Goal: Check status: Check status

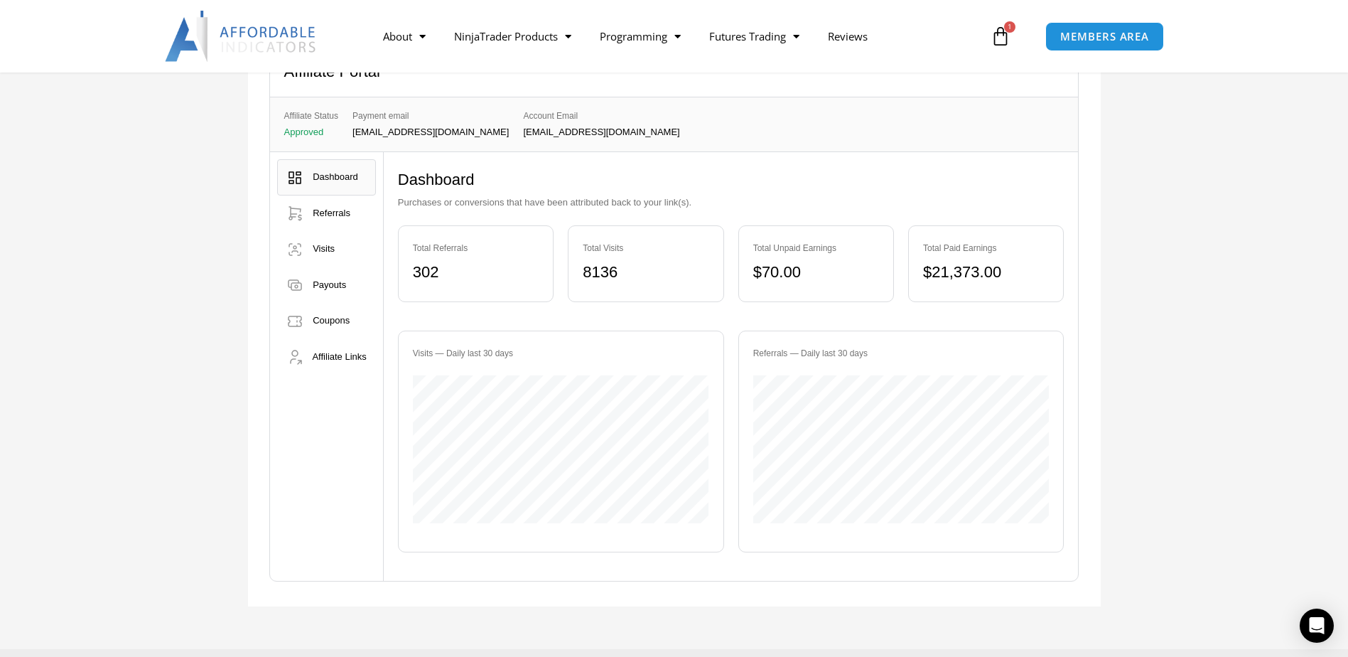
click at [321, 178] on span "Dashboard" at bounding box center [335, 176] width 45 height 11
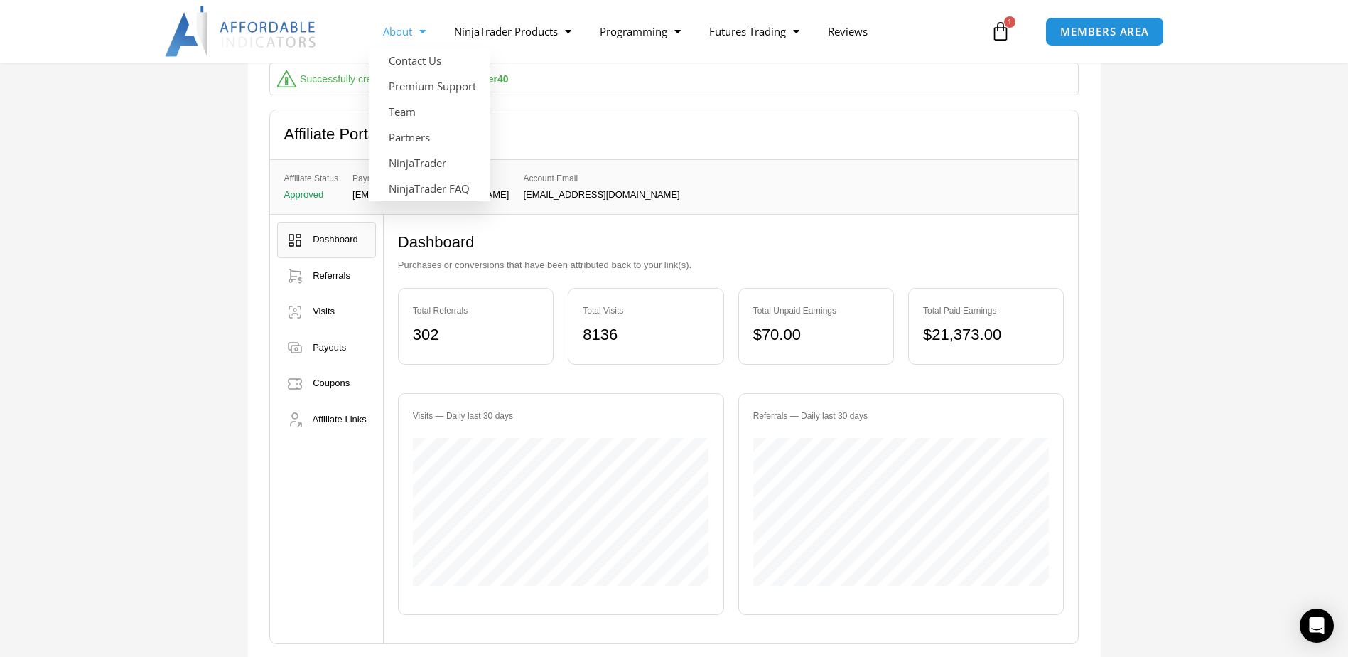
scroll to position [142, 0]
click at [327, 313] on span "Visits" at bounding box center [324, 309] width 22 height 11
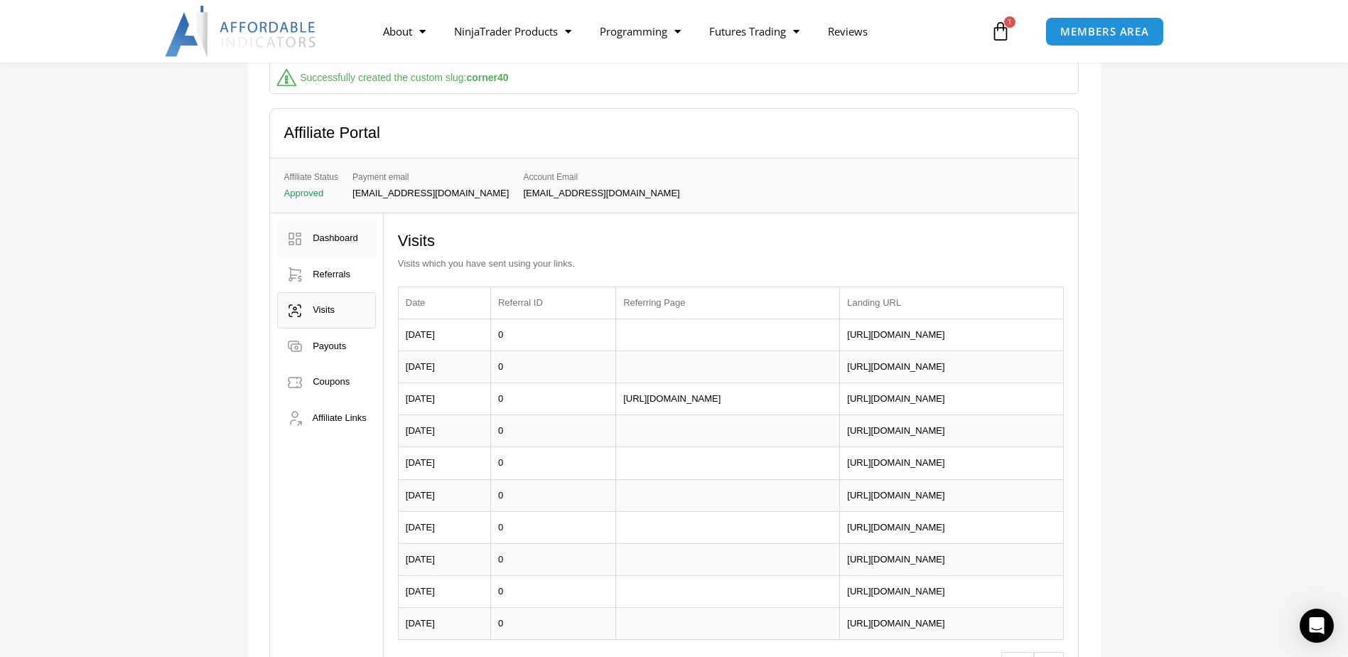
click at [325, 235] on span "Dashboard" at bounding box center [335, 237] width 45 height 11
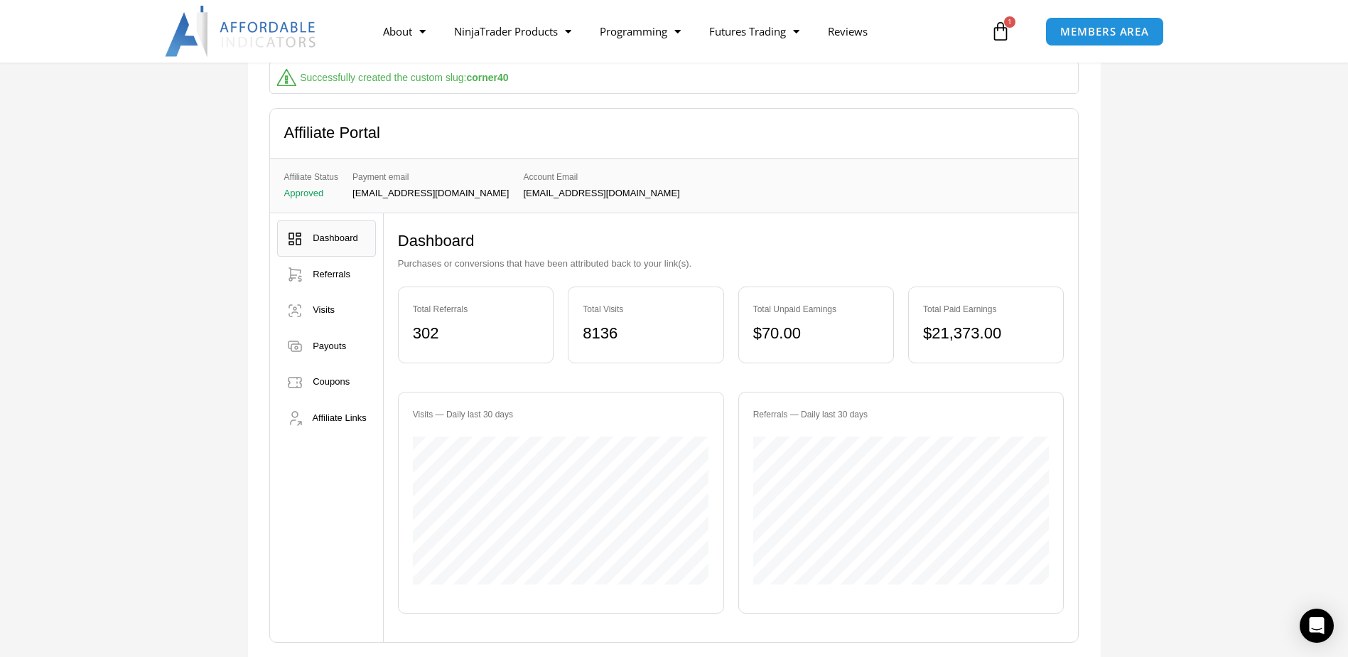
click at [1191, 377] on div "Successfully created the custom slug: corner40 Affiliate Portal Affiliate Statu…" at bounding box center [674, 346] width 1348 height 725
